Goal: Task Accomplishment & Management: Manage account settings

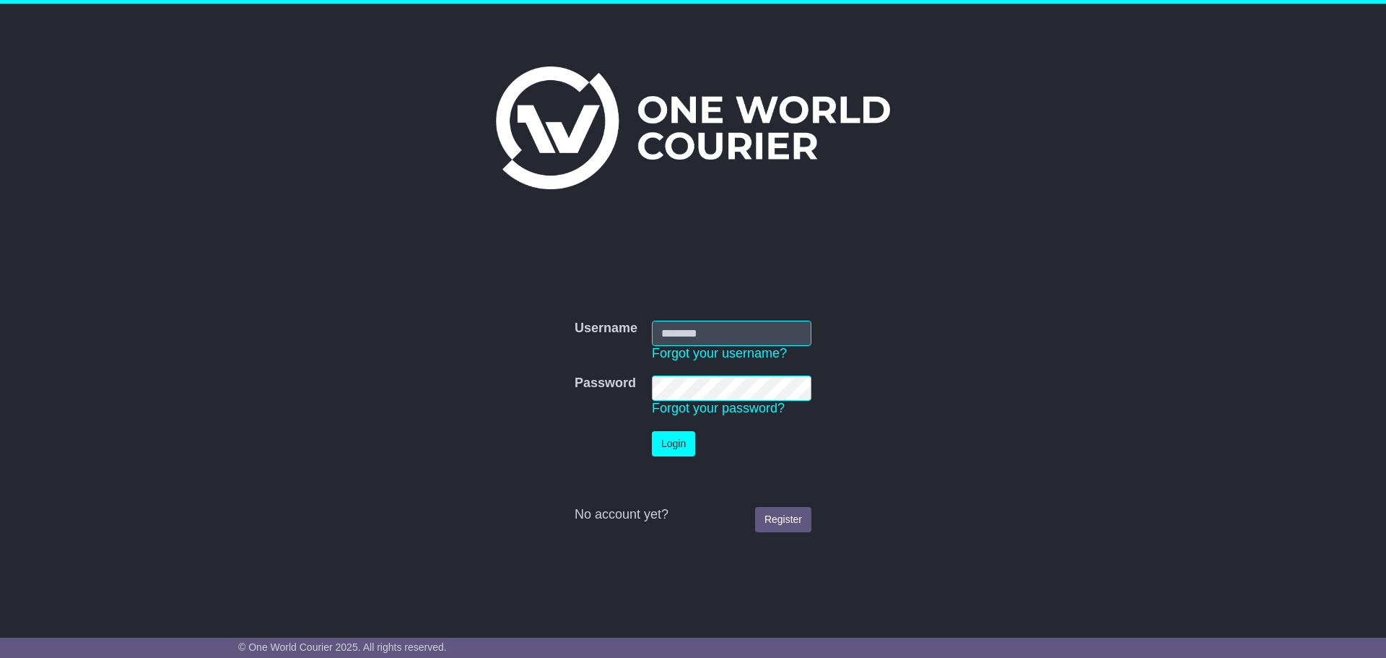
type input "**********"
click at [656, 448] on button "Login" at bounding box center [673, 443] width 43 height 25
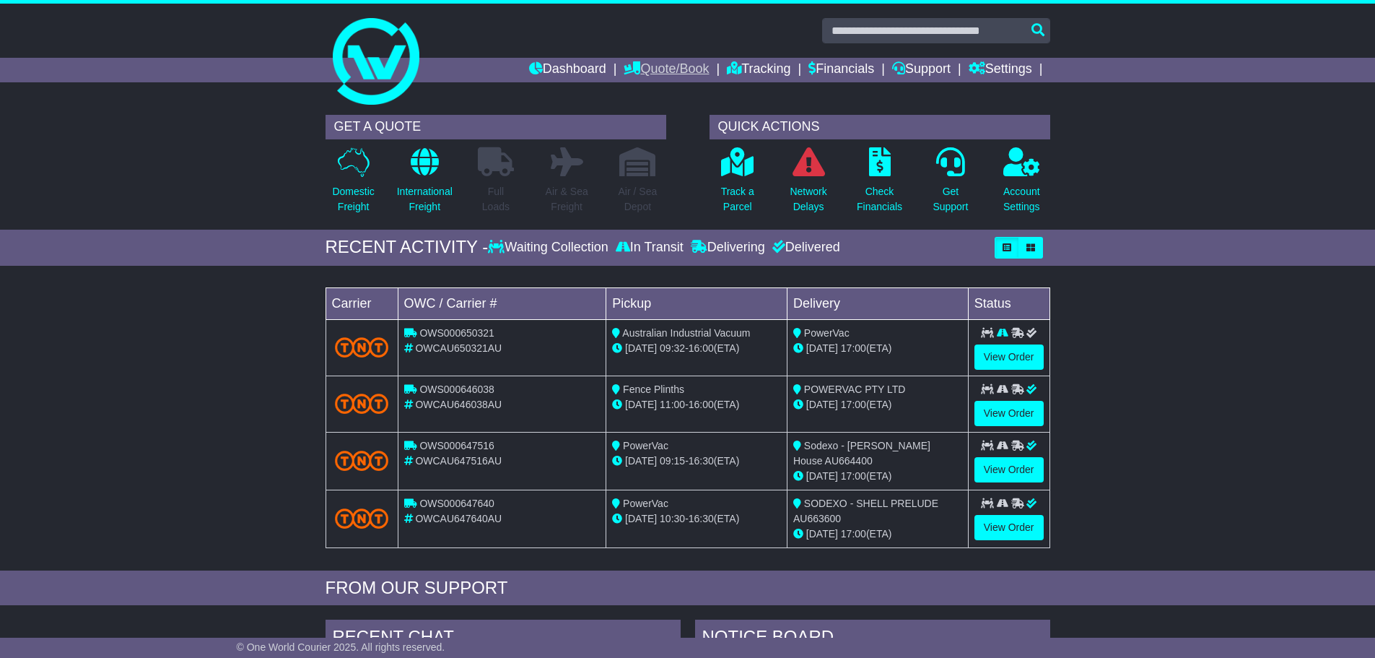
click at [663, 66] on link "Quote/Book" at bounding box center [666, 70] width 85 height 25
click at [655, 122] on link "Saved Quotes" at bounding box center [681, 126] width 114 height 16
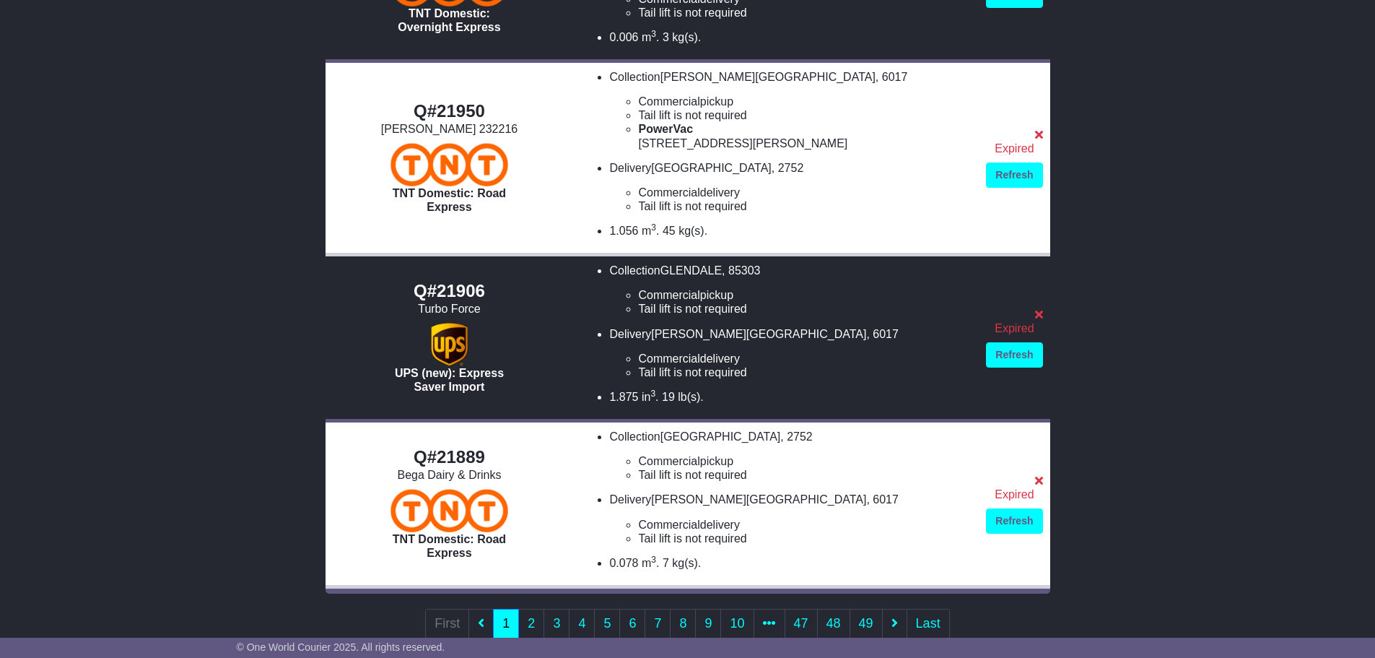
scroll to position [1054, 0]
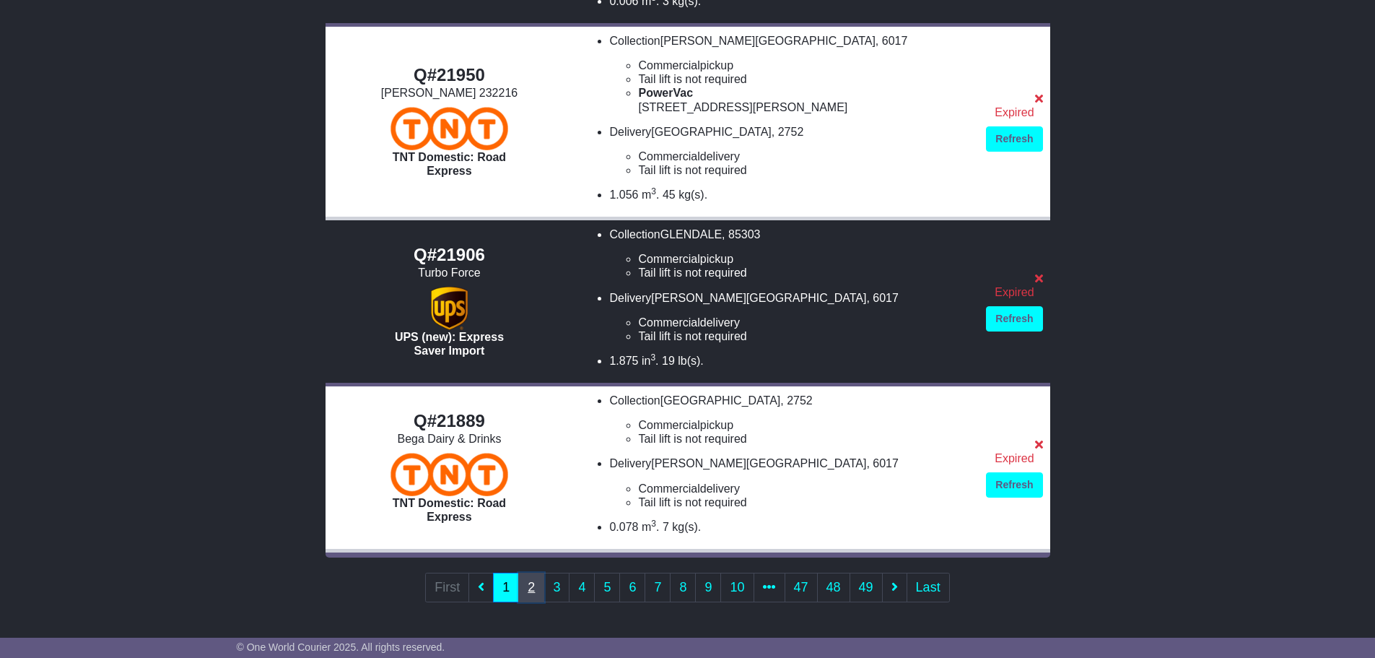
click at [531, 586] on link "2" at bounding box center [531, 587] width 26 height 30
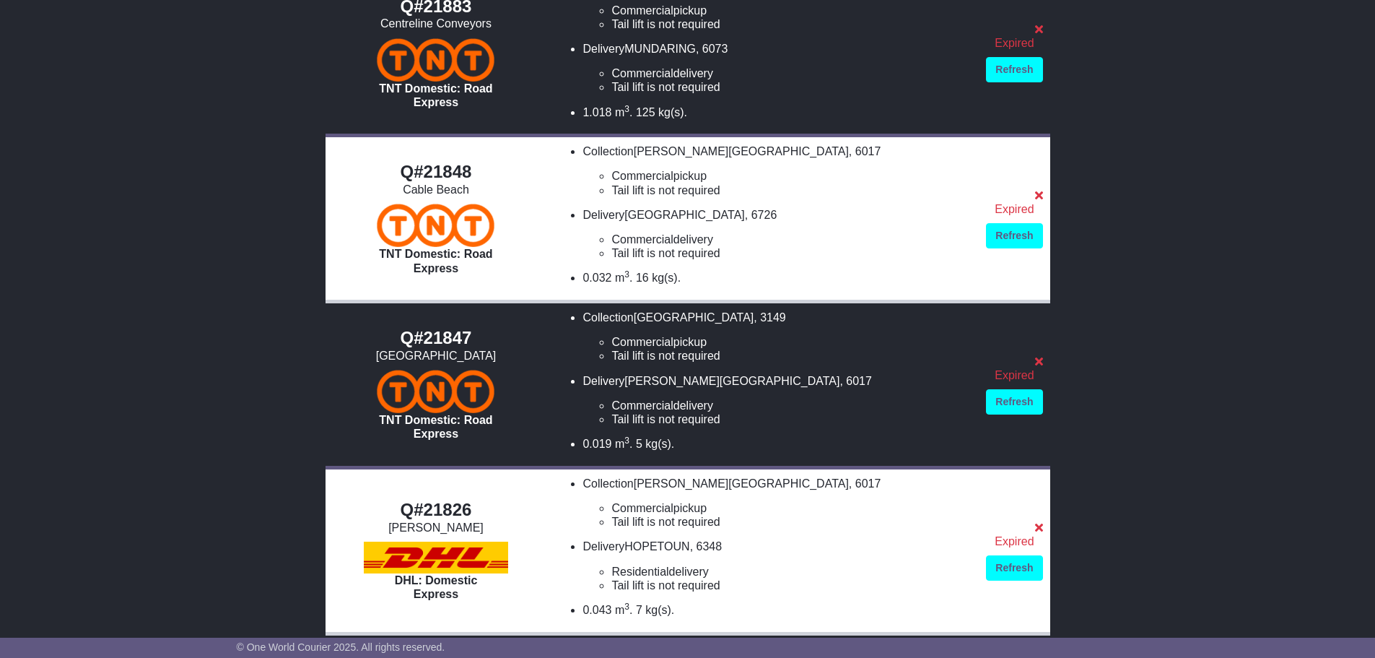
scroll to position [0, 0]
